Goal: Use online tool/utility

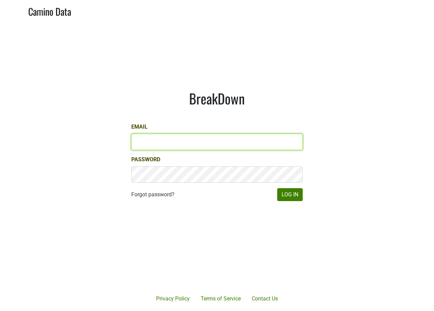
click at [171, 144] on input "Email" at bounding box center [216, 142] width 171 height 16
type input "[PERSON_NAME][EMAIL_ADDRESS][DOMAIN_NAME]"
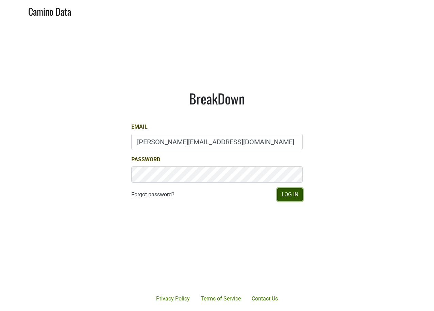
click at [284, 195] on button "Log In" at bounding box center [290, 194] width 26 height 13
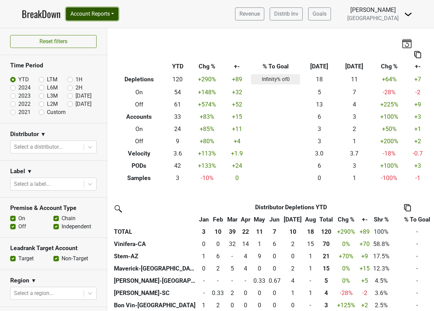
click at [82, 16] on button "Account Reports" at bounding box center [92, 13] width 52 height 13
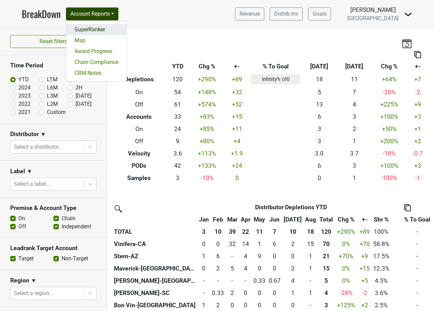
click at [84, 29] on link "SuperRanker" at bounding box center [96, 29] width 60 height 11
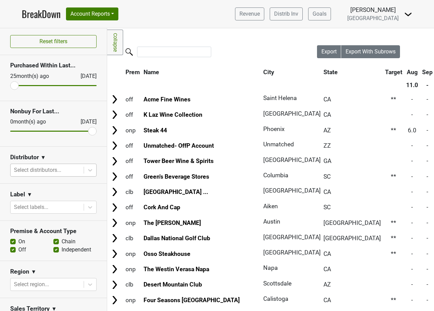
click at [72, 167] on div at bounding box center [47, 170] width 66 height 10
click at [90, 153] on div "Distributor ▼" at bounding box center [53, 158] width 86 height 10
click at [70, 164] on div "Select distributors..." at bounding box center [47, 170] width 73 height 12
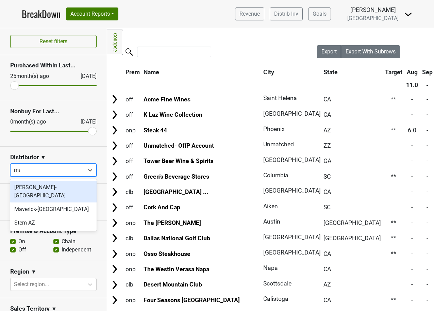
type input "mav"
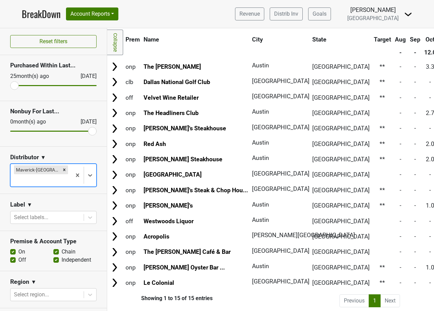
scroll to position [34, 0]
